Goal: Task Accomplishment & Management: Use online tool/utility

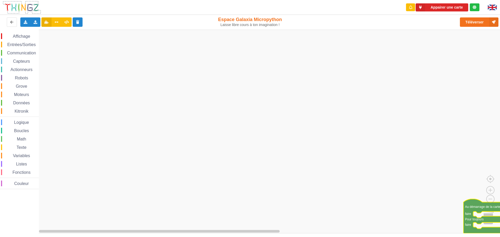
click at [492, 222] on icon "Espace de travail de Blocky" at bounding box center [484, 216] width 40 height 34
click at [481, 227] on rect "Espace de travail de Blocky" at bounding box center [252, 132] width 504 height 204
click at [35, 21] on icon at bounding box center [35, 21] width 4 height 3
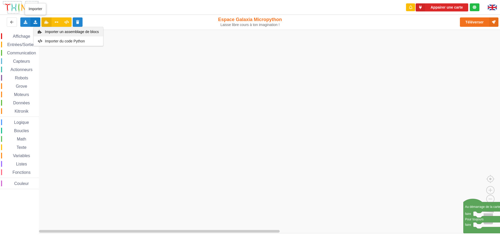
click at [69, 32] on span "Importer un assemblage de blocs" at bounding box center [72, 32] width 54 height 4
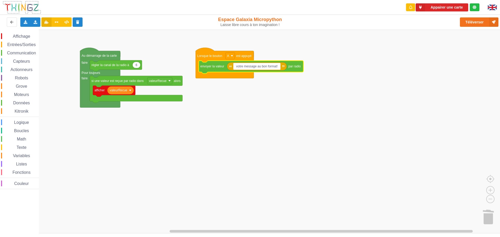
click at [263, 68] on input "votre message au bon format!" at bounding box center [257, 66] width 47 height 7
type input "CC Cv ?"
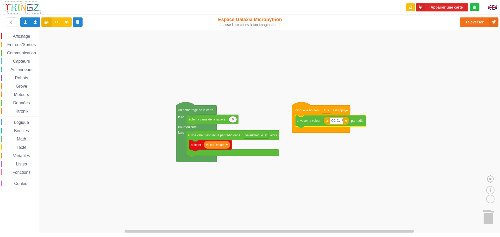
click at [483, 183] on g "6 régler la canal de la radio à valeurRecue afficher si une valeur est reçue pa…" at bounding box center [256, 132] width 512 height 204
click at [489, 179] on image "Espace de travail de Blocky" at bounding box center [499, 167] width 25 height 32
click at [496, 178] on g "6 régler la canal de la radio à valeurRecue afficher si une valeur est reçue pa…" at bounding box center [256, 132] width 512 height 204
click at [492, 181] on image "Espace de travail de Blocky" at bounding box center [499, 167] width 25 height 32
click at [493, 180] on image "Espace de travail de Blocky" at bounding box center [499, 167] width 25 height 32
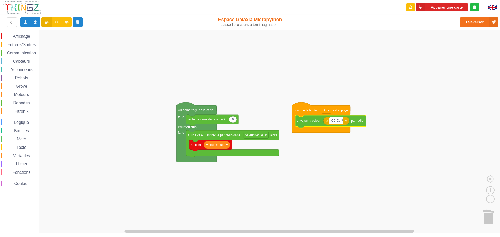
click at [343, 121] on rect "Espace de travail de Blocky" at bounding box center [337, 121] width 14 height 7
click at [342, 120] on input "CC Cv ?" at bounding box center [337, 121] width 14 height 7
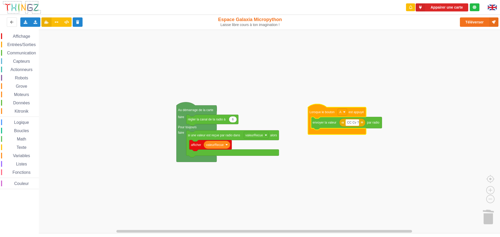
click at [319, 114] on text "Lorsque le bouton" at bounding box center [322, 112] width 25 height 4
click at [318, 124] on text "envoyer la valeur" at bounding box center [325, 123] width 24 height 4
click at [308, 134] on rect "Espace de travail de Blocky" at bounding box center [252, 132] width 504 height 204
click at [310, 130] on icon "Espace de travail de Blocky" at bounding box center [337, 119] width 58 height 30
click at [314, 109] on icon "Espace de travail de Blocky" at bounding box center [337, 119] width 58 height 30
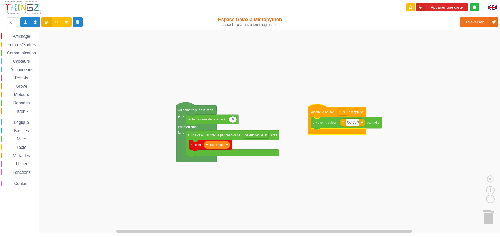
click at [317, 125] on text "envoyer la valeur" at bounding box center [325, 123] width 24 height 4
click at [347, 124] on input "CC Cv ?" at bounding box center [353, 122] width 14 height 7
click at [366, 122] on input "ilot16:CC Cv ?" at bounding box center [357, 122] width 23 height 7
type input "ilot16:CC Cv ?:ilot15"
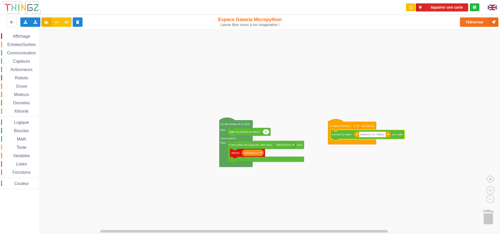
click at [431, 150] on rect "Espace de travail de Blocky" at bounding box center [252, 132] width 504 height 204
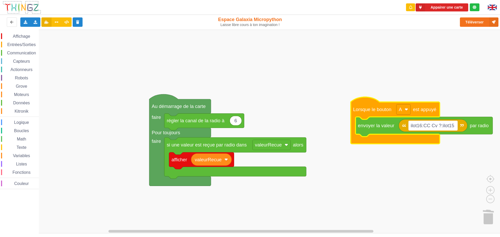
click at [363, 102] on icon "Espace de travail de Blocky" at bounding box center [395, 120] width 89 height 47
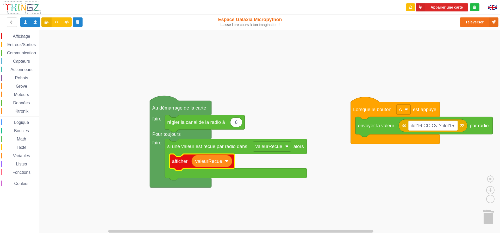
click at [181, 164] on text "afficher" at bounding box center [180, 161] width 16 height 5
click at [379, 163] on rect "Espace de travail de Blocky" at bounding box center [252, 132] width 504 height 204
click at [375, 171] on rect "Espace de travail de Blocky" at bounding box center [252, 132] width 504 height 204
click at [373, 167] on rect "Espace de travail de Blocky" at bounding box center [252, 132] width 504 height 204
click at [372, 168] on rect "Espace de travail de Blocky" at bounding box center [252, 132] width 504 height 204
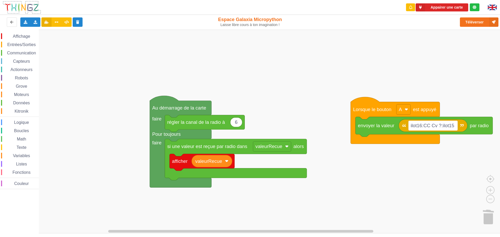
click at [371, 168] on rect "Espace de travail de Blocky" at bounding box center [252, 132] width 504 height 204
click at [373, 178] on div "Affichage Entrées/Sorties Communication Capteurs Actionneurs Robots Grove Moteu…" at bounding box center [252, 132] width 504 height 204
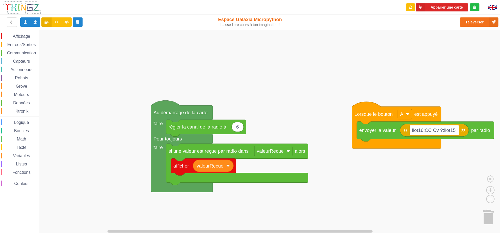
click at [376, 177] on div "Affichage Entrées/Sorties Communication Capteurs Actionneurs Robots Grove Moteu…" at bounding box center [252, 132] width 504 height 204
click at [366, 177] on rect "Espace de travail de Blocky" at bounding box center [252, 132] width 504 height 204
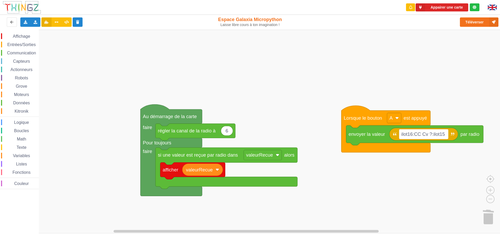
click at [336, 173] on div "Affichage Entrées/Sorties Communication Capteurs Actionneurs Robots Grove Moteu…" at bounding box center [252, 132] width 504 height 204
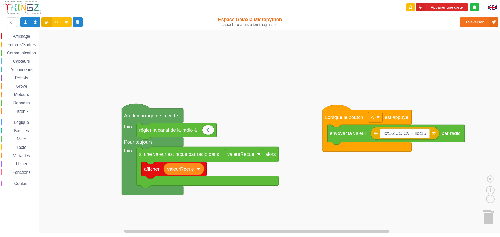
click at [328, 164] on div "Affichage Entrées/Sorties Communication Capteurs Actionneurs Robots Grove Moteu…" at bounding box center [252, 132] width 504 height 204
click at [325, 177] on div "Affichage Entrées/Sorties Communication Capteurs Actionneurs Robots Grove Moteu…" at bounding box center [252, 132] width 504 height 204
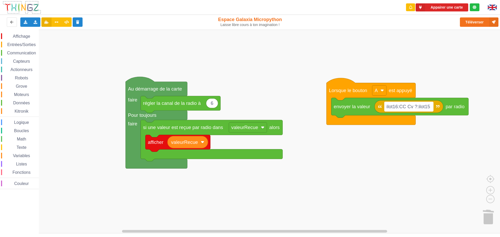
click at [333, 133] on div "Affichage Entrées/Sorties Communication Capteurs Actionneurs Robots Grove Moteu…" at bounding box center [252, 132] width 504 height 204
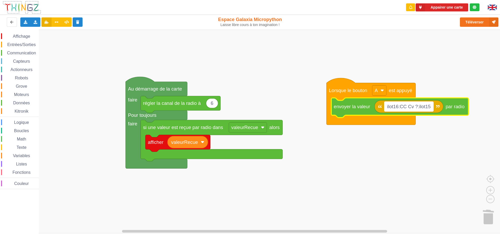
click at [408, 106] on input "ilot16:CC Cv ?:ilot15" at bounding box center [409, 107] width 50 height 10
click at [407, 106] on text "ilot16:CC Cv ?:ilot15" at bounding box center [409, 106] width 44 height 5
click at [408, 108] on input "ilot16:CC Cv ?:ilot15" at bounding box center [409, 107] width 50 height 10
click at [413, 106] on input "ilot16:CCCv ?:ilot15" at bounding box center [408, 107] width 48 height 10
type input "ilot16:CCCv?:ilot15"
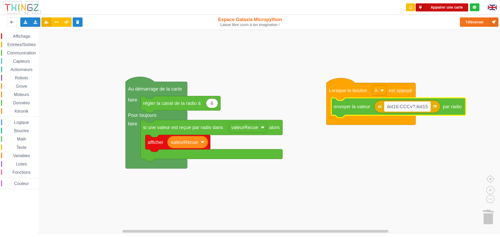
click at [444, 4] on button "Appairer une carte" at bounding box center [442, 7] width 53 height 8
click at [474, 26] on button "Téléverser" at bounding box center [479, 21] width 39 height 9
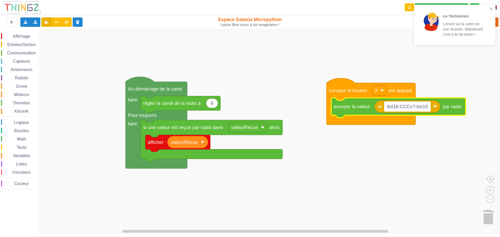
click at [489, 9] on div "Le Technicien L'envoi sur la carte est une réussite. Maintenant c'est à toi de …" at bounding box center [452, 25] width 73 height 36
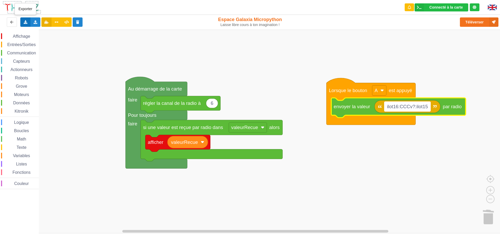
click at [23, 20] on div "Exporter l'assemblage de blocs Exporter l'assemblage de blocs au format Python" at bounding box center [25, 21] width 10 height 9
click at [286, 63] on rect "Espace de travail de Blocky" at bounding box center [252, 132] width 504 height 204
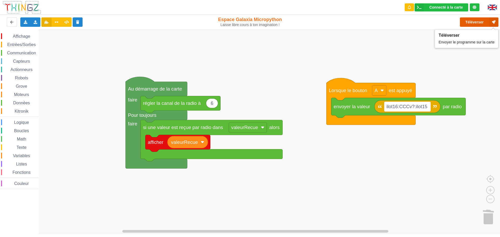
click at [471, 24] on button "Téléverser" at bounding box center [479, 21] width 39 height 9
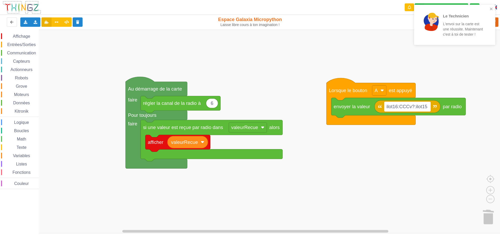
drag, startPoint x: 490, startPoint y: 7, endPoint x: 488, endPoint y: 13, distance: 6.3
click at [490, 7] on div "Le Technicien L'envoi sur la carte est une réussite. Maintenant c'est à toi de …" at bounding box center [452, 25] width 73 height 36
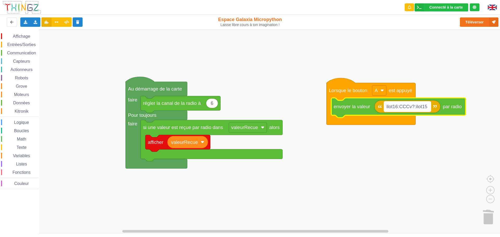
click at [405, 107] on text "ilot16:CCCv?:ilot15" at bounding box center [407, 106] width 41 height 5
click at [405, 107] on input "ilot16:CCCv?:ilot15" at bounding box center [407, 107] width 47 height 10
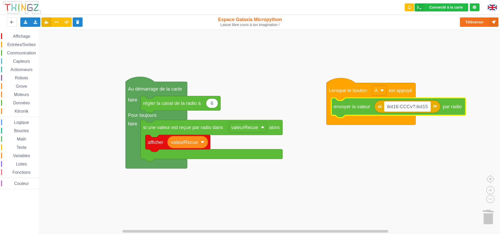
click at [405, 107] on input "ilot16:CCCv?:ilot15" at bounding box center [407, 107] width 47 height 10
click at [402, 107] on input "ilot16:CCCv?:ilot15" at bounding box center [407, 107] width 47 height 10
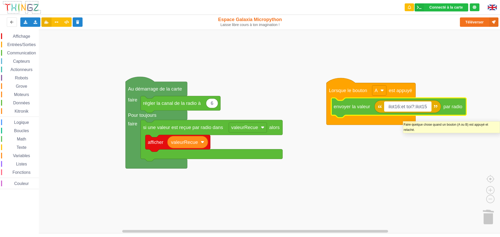
type input "ilot16:ettoi?:ilot15"
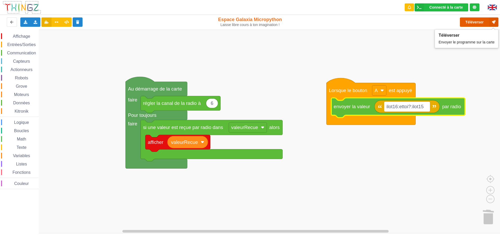
click at [471, 21] on button "Téléverser" at bounding box center [479, 21] width 39 height 9
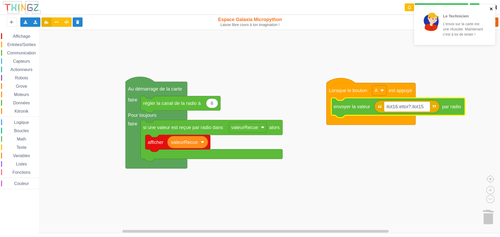
click at [490, 11] on button "close" at bounding box center [492, 9] width 4 height 5
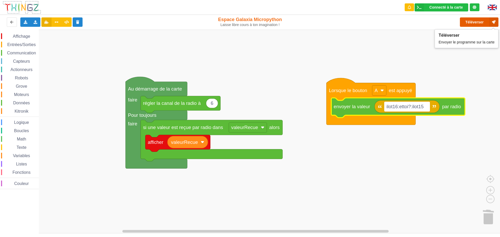
click at [478, 20] on button "Téléverser" at bounding box center [479, 21] width 39 height 9
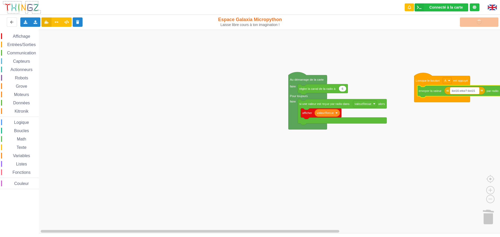
click at [462, 93] on text "ilot16:ettoi?:ilot15" at bounding box center [463, 90] width 23 height 3
click at [462, 93] on input "ilot16:ettoi?:ilot15" at bounding box center [465, 91] width 29 height 6
click at [476, 109] on rect "Espace de travail de Blocky" at bounding box center [252, 132] width 504 height 204
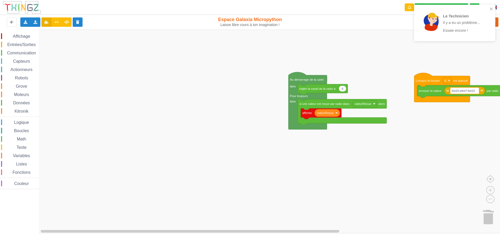
click at [494, 7] on div "Le Technicien Il y a eu un problème... Essaie encore !" at bounding box center [454, 23] width 81 height 36
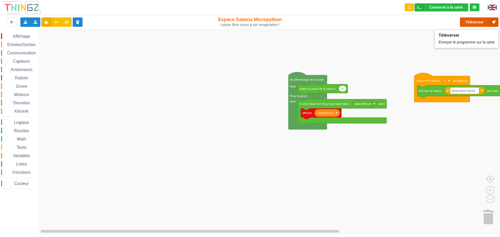
click at [474, 19] on button "Téléverser" at bounding box center [479, 21] width 39 height 9
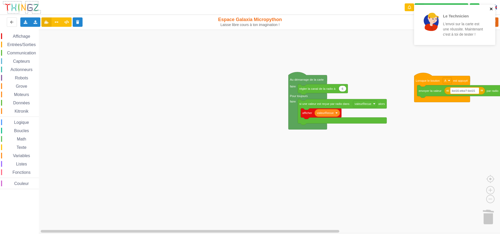
click at [491, 9] on icon "close" at bounding box center [491, 9] width 3 height 3
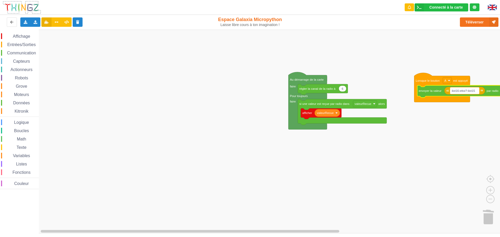
click at [465, 93] on rect "Espace de travail de Blocky" at bounding box center [465, 91] width 29 height 6
click at [465, 90] on input "ilot16:ettoi?:ilot15" at bounding box center [465, 91] width 29 height 6
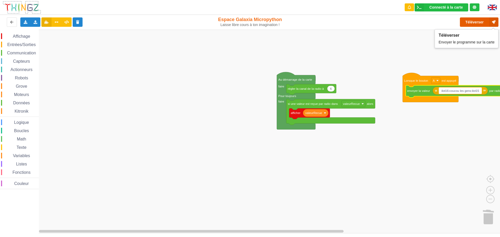
click at [475, 25] on button "Téléverser" at bounding box center [479, 21] width 39 height 9
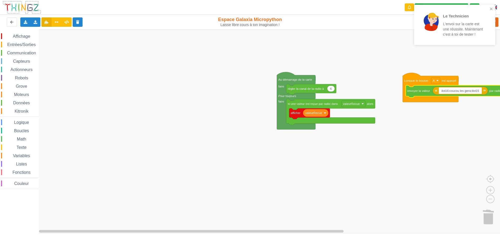
click at [462, 90] on input "ilot16:coucou les gens:ilot15" at bounding box center [460, 91] width 43 height 6
click at [463, 90] on input "ilot16:coucou les gens:ilot15" at bounding box center [460, 91] width 43 height 6
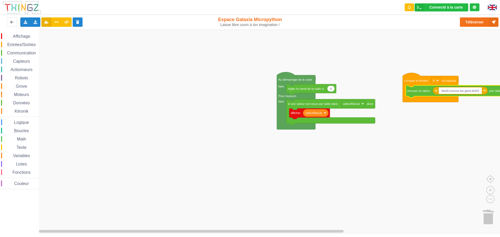
click at [463, 90] on input "ilot16:coucou les gens:ilot15" at bounding box center [460, 91] width 43 height 6
drag, startPoint x: 450, startPoint y: 91, endPoint x: 471, endPoint y: 92, distance: 20.6
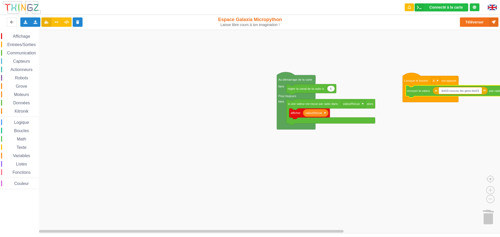
click at [471, 92] on input "ilot16:coucou les gens:ilot15" at bounding box center [460, 91] width 43 height 6
click at [474, 21] on button "Téléverser" at bounding box center [479, 21] width 39 height 9
click at [469, 92] on input "ilot16:salut les filles:ilot15" at bounding box center [459, 91] width 40 height 6
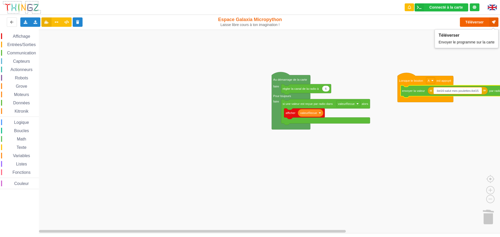
type input "ilot16:salut mes poulettes:ilot15"
click at [477, 22] on button "Téléverser" at bounding box center [479, 21] width 39 height 9
click at [475, 24] on button "Téléverser" at bounding box center [479, 21] width 39 height 9
click at [454, 96] on icon "Espace de travail de Blocky" at bounding box center [452, 91] width 103 height 12
click at [455, 94] on rect "Espace de travail de Blocky" at bounding box center [458, 91] width 48 height 6
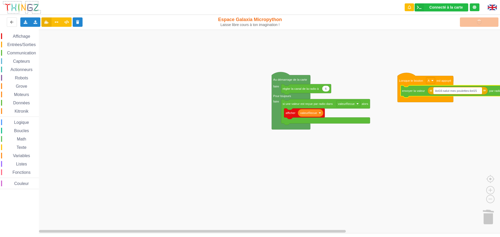
click at [455, 94] on rect "Espace de travail de Blocky" at bounding box center [458, 91] width 48 height 6
click at [455, 91] on input "ilot16:salut mes poulettes:ilot15" at bounding box center [458, 91] width 48 height 6
drag, startPoint x: 445, startPoint y: 92, endPoint x: 471, endPoint y: 91, distance: 26.3
click at [471, 91] on input "ilot16:salut mes poulettes:ilot15" at bounding box center [458, 91] width 48 height 6
type input "ilot16:je suis pd:ilot15"
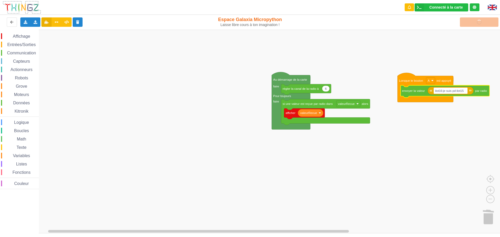
click at [466, 134] on rect "Espace de travail de Blocky" at bounding box center [252, 132] width 504 height 204
click at [485, 19] on div "Téléverser" at bounding box center [400, 22] width 205 height 17
click at [382, 145] on rect "Espace de travail de Blocky" at bounding box center [252, 132] width 504 height 204
drag, startPoint x: 463, startPoint y: 21, endPoint x: 457, endPoint y: 22, distance: 6.3
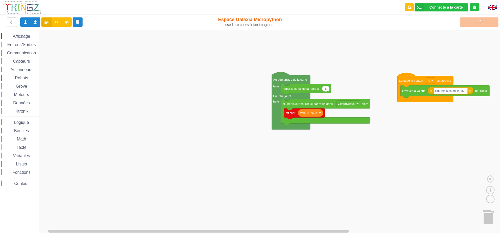
click at [482, 48] on rect "Espace de travail de Blocky" at bounding box center [252, 132] width 504 height 204
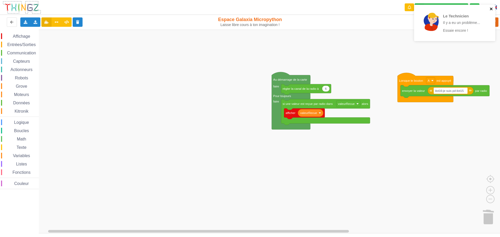
click at [492, 7] on icon "close" at bounding box center [492, 9] width 4 height 4
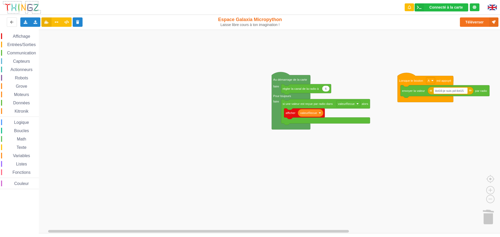
click at [470, 20] on div "Le Technicien Il y a eu un problème... Essaie encore !" at bounding box center [454, 25] width 83 height 42
click at [472, 23] on button "Téléverser" at bounding box center [479, 21] width 39 height 9
click at [475, 22] on div "Téléverser" at bounding box center [400, 22] width 205 height 17
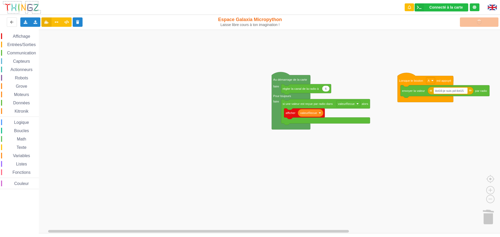
click at [475, 22] on div "Téléverser" at bounding box center [400, 22] width 205 height 17
click at [415, 132] on rect "Espace de travail de Blocky" at bounding box center [252, 132] width 504 height 204
click at [490, 22] on div "Téléverser" at bounding box center [400, 22] width 205 height 17
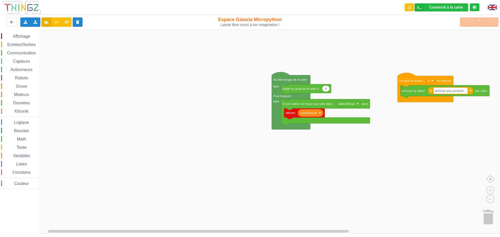
click at [490, 22] on div "Téléverser" at bounding box center [400, 22] width 205 height 17
click at [489, 21] on div "Téléverser" at bounding box center [400, 22] width 205 height 17
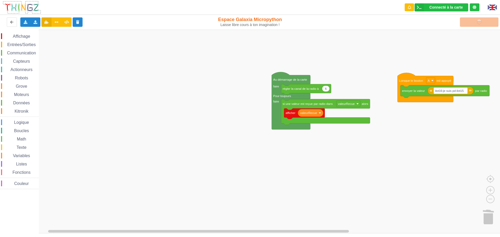
click at [488, 20] on div "Téléverser" at bounding box center [400, 22] width 205 height 17
click at [487, 20] on div "Téléverser" at bounding box center [400, 22] width 205 height 17
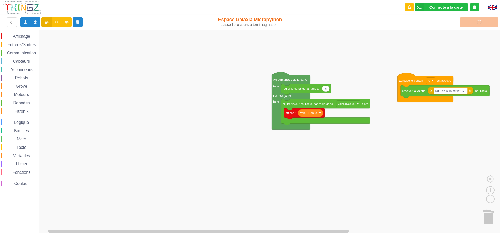
click at [487, 20] on div "Téléverser" at bounding box center [400, 22] width 205 height 17
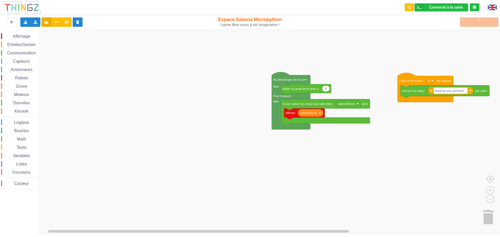
click at [463, 25] on div "Téléverser" at bounding box center [400, 22] width 205 height 17
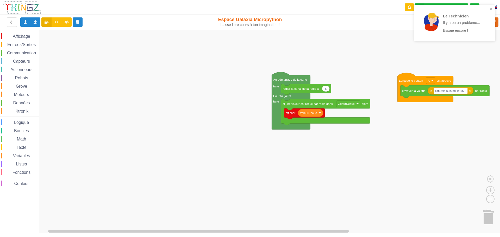
click at [494, 10] on div "Le Technicien Il y a eu un problème... Essaie encore !" at bounding box center [454, 23] width 81 height 36
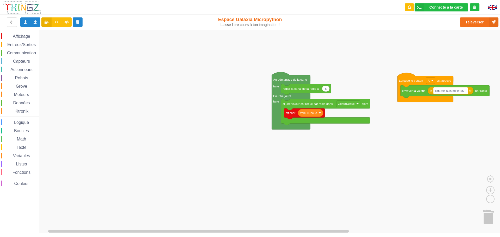
click at [465, 90] on rect "Espace de travail de Blocky" at bounding box center [451, 91] width 34 height 6
click at [466, 88] on input "ilot16:je suis pd:ilot15" at bounding box center [451, 91] width 34 height 6
type input "ilot16:je suis pd:ilot1"
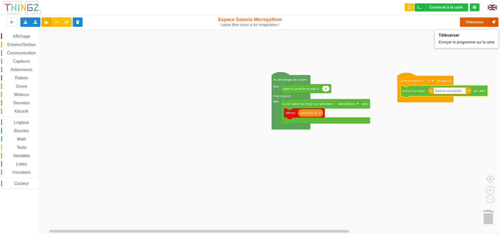
click at [485, 19] on button "Téléverser" at bounding box center [479, 21] width 39 height 9
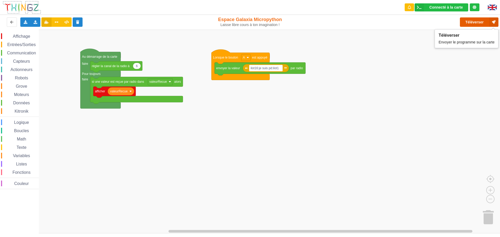
click at [484, 22] on button "Téléverser" at bounding box center [479, 21] width 39 height 9
click at [168, 155] on rect "Espace de travail de Blocky" at bounding box center [252, 132] width 504 height 204
click at [168, 153] on div "Affichage Entrées/Sorties Communication Capteurs Actionneurs Robots Grove Moteu…" at bounding box center [252, 132] width 504 height 204
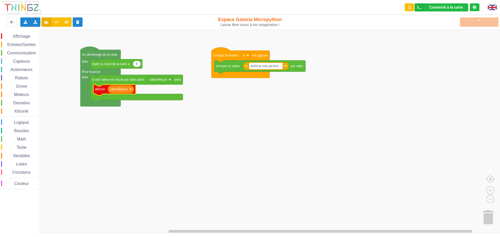
click at [133, 130] on rect "Espace de travail de Blocky" at bounding box center [252, 132] width 504 height 204
click at [270, 65] on input "ilot16:je suis pd:ilot1" at bounding box center [266, 66] width 34 height 7
click at [262, 67] on input "ilot16:je suispd:ilot1" at bounding box center [265, 66] width 33 height 7
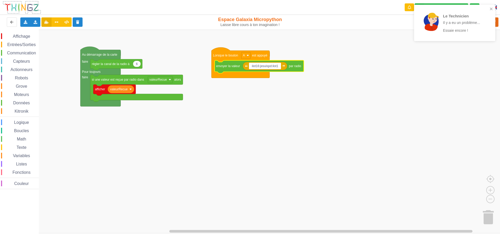
type input "ilot16:jesuispd:ilot1"
click at [492, 17] on div "Le Technicien Il y a eu un problème... Essaie encore !" at bounding box center [454, 23] width 81 height 36
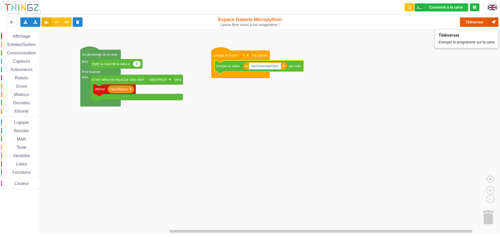
click at [474, 23] on button "Téléverser" at bounding box center [479, 21] width 39 height 9
drag, startPoint x: 493, startPoint y: 22, endPoint x: 311, endPoint y: 34, distance: 181.5
click at [315, 37] on div "Connecté à la carte Réglages Ouvrir le moniteur automatiquement Connexion autom…" at bounding box center [250, 114] width 508 height 237
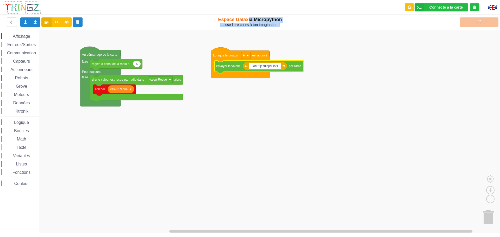
drag, startPoint x: 285, startPoint y: 24, endPoint x: 248, endPoint y: 16, distance: 37.9
click at [249, 16] on div "Espace Galaxia Micropython Laisse libre cours à ton imagination !" at bounding box center [250, 22] width 95 height 17
click at [216, 17] on div "Espace Galaxia Micropython Laisse libre cours à ton imagination !" at bounding box center [250, 22] width 87 height 10
click at [208, 17] on div "Espace Galaxia Micropython Laisse libre cours à ton imagination !" at bounding box center [250, 22] width 87 height 10
drag, startPoint x: 207, startPoint y: 17, endPoint x: 268, endPoint y: 22, distance: 61.5
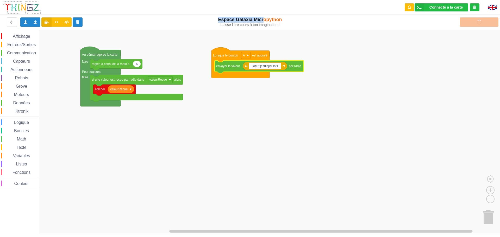
click at [207, 17] on div "Espace Galaxia Micropython Laisse libre cours à ton imagination !" at bounding box center [250, 22] width 87 height 10
click at [278, 32] on rect "Espace de travail de Blocky" at bounding box center [252, 132] width 504 height 204
click at [205, 3] on div "Connecté à la carte Réglages Ouvrir le moniteur automatiquement Connexion autom…" at bounding box center [250, 7] width 508 height 15
click at [264, 67] on text "ilot16:jesuispd:ilot1" at bounding box center [264, 66] width 27 height 4
click at [267, 65] on input "ilot16:jesuispd:ilot1" at bounding box center [265, 66] width 32 height 7
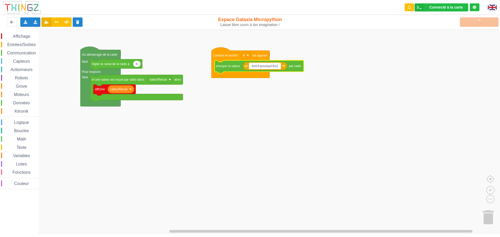
drag, startPoint x: 268, startPoint y: 67, endPoint x: 260, endPoint y: 67, distance: 8.1
click at [260, 67] on input "ilot16:jesuispd:ilot1" at bounding box center [265, 66] width 32 height 7
type input "ilot16:charlesespd:ilot1"
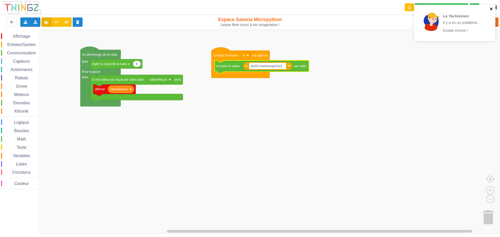
click at [492, 7] on icon "close" at bounding box center [492, 9] width 4 height 4
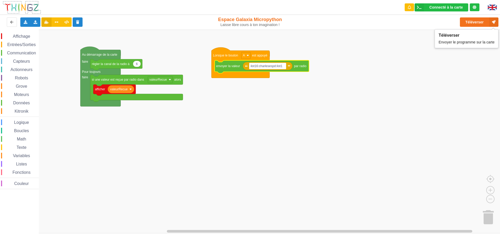
click at [370, 107] on rect "Espace de travail de Blocky" at bounding box center [252, 132] width 504 height 204
click at [498, 22] on icon at bounding box center [493, 21] width 9 height 9
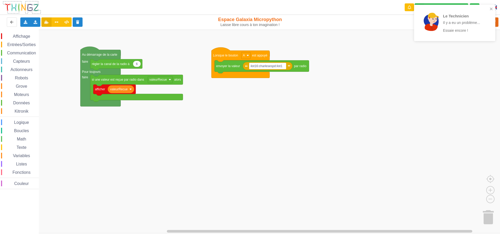
click at [491, 6] on div "Le Technicien Il y a eu un problème... Essaie encore !" at bounding box center [454, 23] width 81 height 36
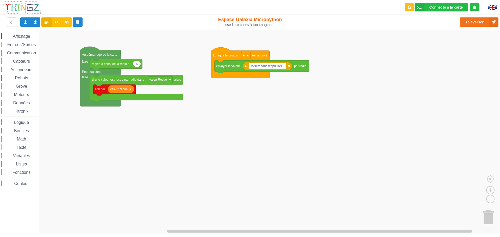
click at [481, 23] on div "Le Technicien Il y a eu un problème... Essaie encore !" at bounding box center [454, 25] width 83 height 42
click at [495, 21] on icon at bounding box center [493, 21] width 9 height 9
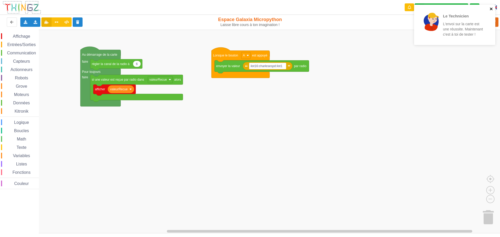
click at [493, 9] on icon "close" at bounding box center [492, 9] width 4 height 4
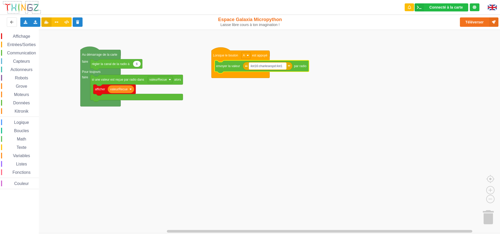
click at [260, 65] on text "ilot16:charlesespd:ilot1" at bounding box center [267, 66] width 32 height 4
click at [260, 66] on input "ilot16:charlesespd:ilot1" at bounding box center [267, 66] width 37 height 7
click at [261, 68] on input "ilot16:charlesespd:ilot1" at bounding box center [267, 66] width 37 height 7
drag, startPoint x: 277, startPoint y: 67, endPoint x: 297, endPoint y: 86, distance: 27.8
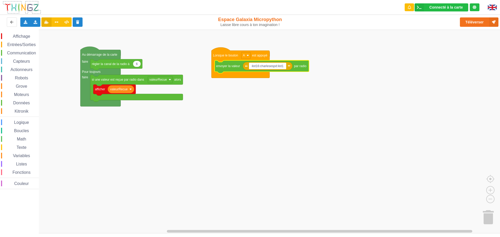
click at [277, 67] on input "ilot16:charlesespd:ilot1" at bounding box center [267, 66] width 37 height 7
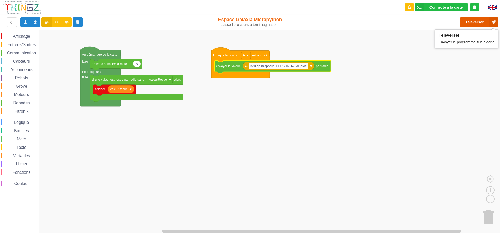
click at [469, 22] on button "Téléverser" at bounding box center [479, 21] width 39 height 9
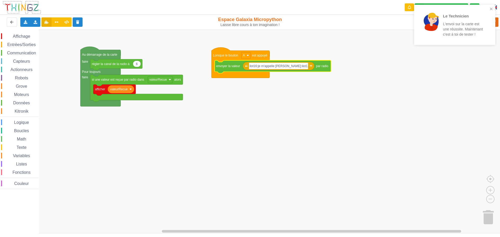
click at [488, 10] on div "Le Technicien L'envoi sur la carte est une réussite. Maintenant c'est à toi de …" at bounding box center [453, 24] width 70 height 33
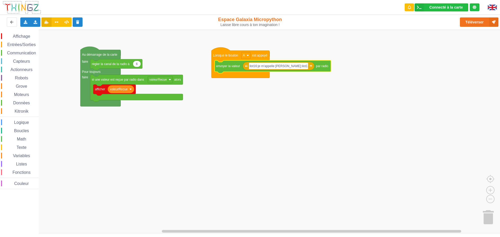
click at [307, 67] on input "ilot16:je m'appelle [PERSON_NAME]:ilot1" at bounding box center [278, 66] width 59 height 7
type input "ilot16:je m'appelle [PERSON_NAME]:ilot15"
click at [491, 22] on icon at bounding box center [493, 21] width 9 height 9
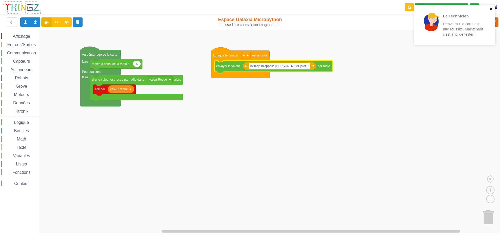
click at [491, 10] on icon "close" at bounding box center [491, 9] width 3 height 3
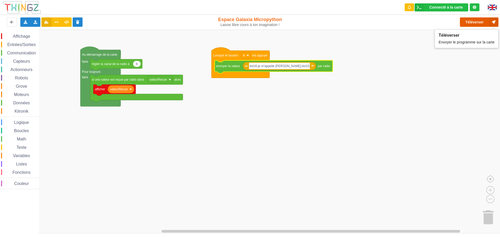
click at [479, 25] on button "Téléverser" at bounding box center [479, 21] width 39 height 9
click at [479, 25] on div "Téléverser" at bounding box center [400, 22] width 205 height 17
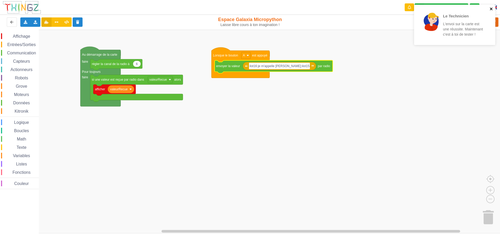
click at [493, 10] on icon "close" at bounding box center [492, 9] width 4 height 4
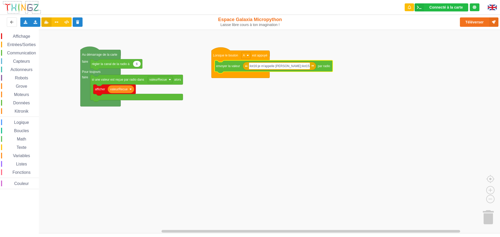
click at [281, 67] on input "ilot16:je m'appelle [PERSON_NAME]:ilot15" at bounding box center [279, 66] width 61 height 7
drag, startPoint x: 260, startPoint y: 66, endPoint x: 298, endPoint y: 71, distance: 38.4
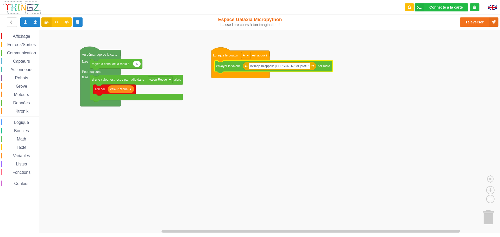
click at [298, 71] on body "Connecté à la carte Réglages Ouvrir le moniteur automatiquement Connexion autom…" at bounding box center [250, 118] width 500 height 237
click at [298, 71] on icon "Espace de travail de Blocky" at bounding box center [274, 66] width 118 height 13
click at [259, 67] on text "ilot16:je m'appelle [PERSON_NAME]:ilot15" at bounding box center [281, 66] width 60 height 4
click at [259, 67] on input "ilot16:je m'appelle [PERSON_NAME]:ilot15" at bounding box center [279, 66] width 61 height 7
click at [261, 66] on input "ilot16:je m'appelle [PERSON_NAME]:ilot15" at bounding box center [279, 66] width 61 height 7
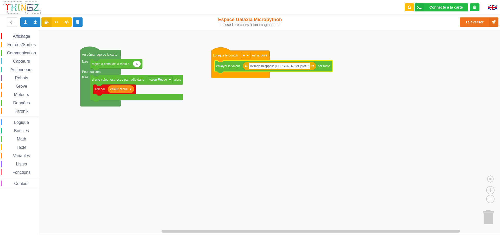
drag, startPoint x: 261, startPoint y: 66, endPoint x: 293, endPoint y: 68, distance: 32.1
click at [293, 68] on input "ilot16:je m'appelle [PERSON_NAME]:ilot15" at bounding box center [279, 66] width 61 height 7
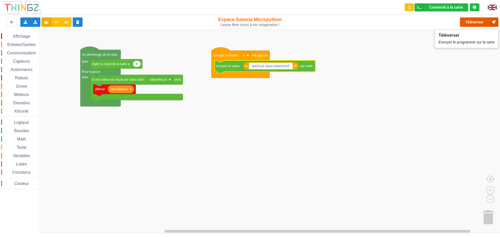
click at [466, 19] on button "Téléverser" at bounding box center [479, 21] width 39 height 9
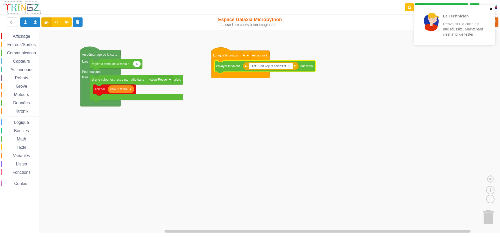
click at [491, 8] on icon "close" at bounding box center [492, 9] width 4 height 4
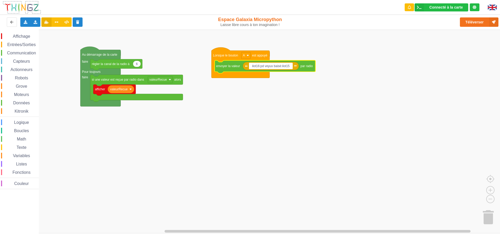
click at [261, 67] on input "ilot16:pd veyux baisé:ilot15" at bounding box center [271, 66] width 44 height 7
drag, startPoint x: 261, startPoint y: 67, endPoint x: 281, endPoint y: 70, distance: 20.1
click at [281, 70] on body "Connecté à la carte Réglages Ouvrir le moniteur automatiquement Connexion autom…" at bounding box center [250, 118] width 500 height 237
type input "ilot16:rip [PERSON_NAME]:ilot15"
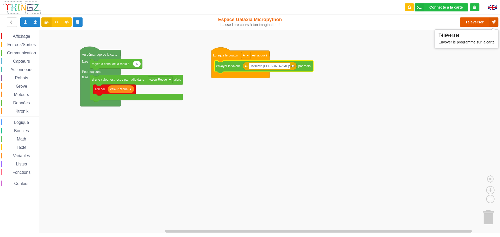
click at [476, 22] on button "Téléverser" at bounding box center [479, 21] width 39 height 9
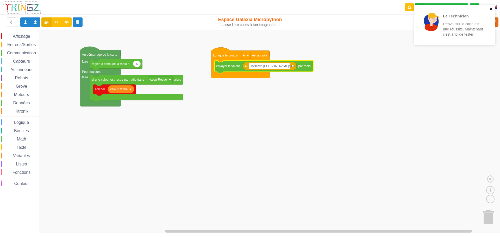
click at [490, 8] on icon "close" at bounding box center [492, 9] width 4 height 4
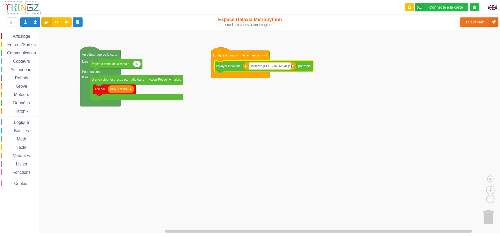
click at [267, 69] on rect "Espace de travail de Blocky" at bounding box center [269, 66] width 41 height 7
click at [267, 69] on input "ilot16:rip [PERSON_NAME]:ilot15" at bounding box center [269, 66] width 41 height 7
click at [267, 67] on input "ilot16:rip [PERSON_NAME]:ilot15" at bounding box center [269, 66] width 41 height 7
drag, startPoint x: 261, startPoint y: 67, endPoint x: 279, endPoint y: 69, distance: 18.1
click at [279, 69] on input "ilot16:rip [PERSON_NAME]:ilot15" at bounding box center [269, 66] width 41 height 7
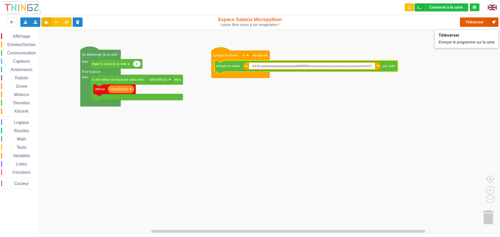
click at [464, 20] on button "Téléverser" at bounding box center [479, 21] width 39 height 9
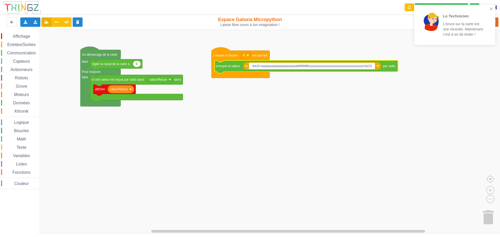
click at [373, 65] on input "ilot16:saaaaaaaaaaaaaaaaaaaallllllllllllllllluuuuuuuuuuuuuuuuuuuuuuuuuuuuuuut:i…" at bounding box center [312, 66] width 126 height 7
type input "ilot16:saaaaaaaaaaaaaaaaaaaallllllllllllllllluuuuuuuuuuuuuuuuuuuuuuuuuuuuuuut:i…"
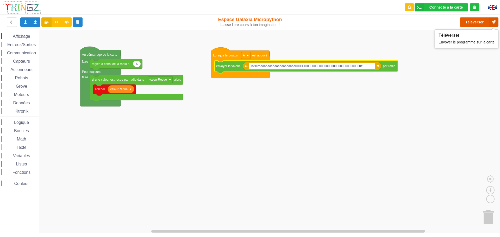
click at [482, 21] on button "Téléverser" at bounding box center [479, 21] width 39 height 9
click at [487, 25] on button "Téléverser" at bounding box center [479, 21] width 39 height 9
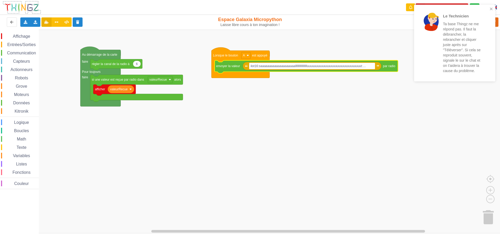
click at [495, 8] on div "Le Technicien Ta base Thingz ne me répond pas. Il faut la débrancher, la rebran…" at bounding box center [454, 43] width 81 height 77
